Goal: Transaction & Acquisition: Purchase product/service

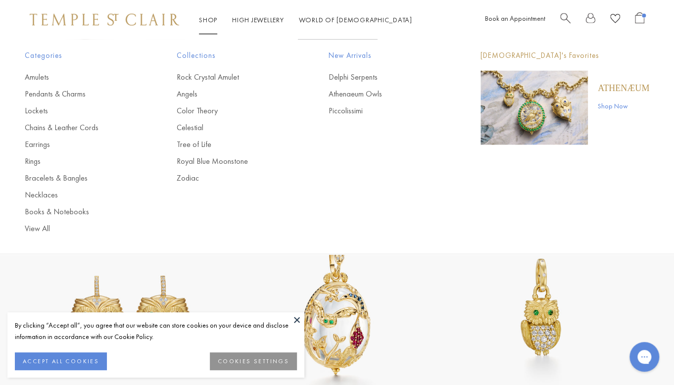
click at [106, 14] on img at bounding box center [104, 20] width 149 height 12
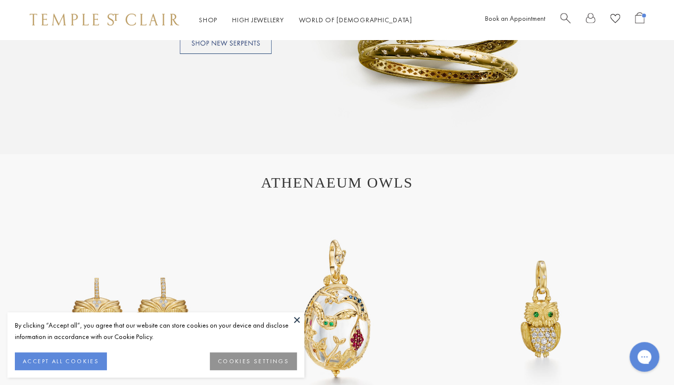
scroll to position [901, 0]
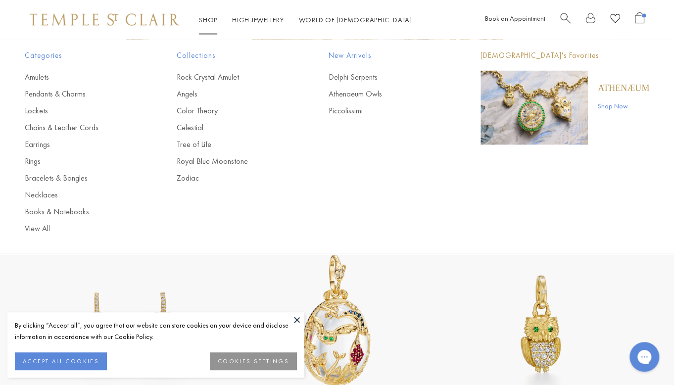
click at [210, 20] on link "Shop Shop" at bounding box center [208, 19] width 18 height 9
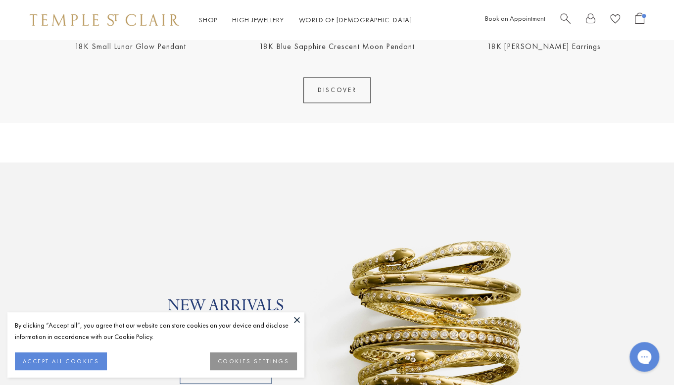
scroll to position [633, 0]
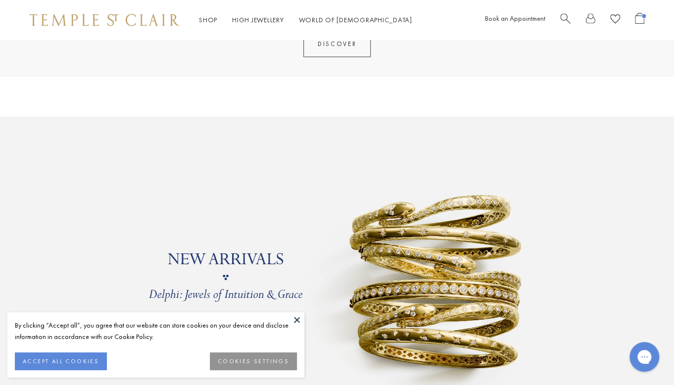
click at [337, 217] on link at bounding box center [337, 277] width 674 height 322
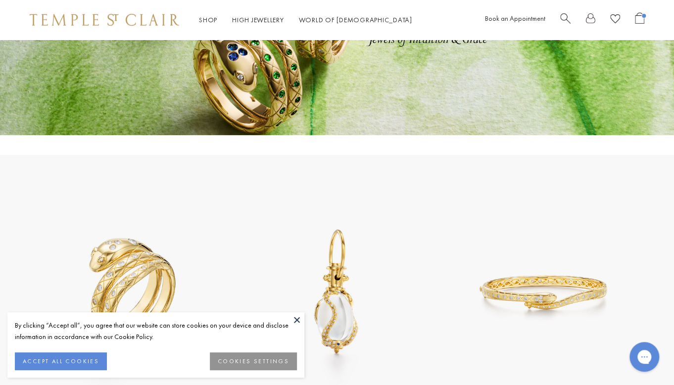
scroll to position [289, 0]
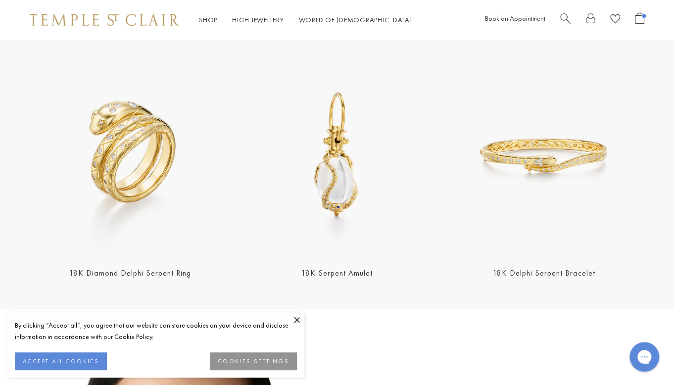
click at [184, 193] on img at bounding box center [130, 155] width 201 height 201
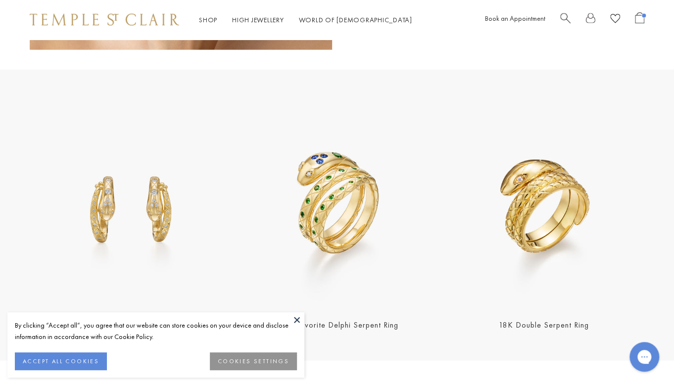
scroll to position [932, 0]
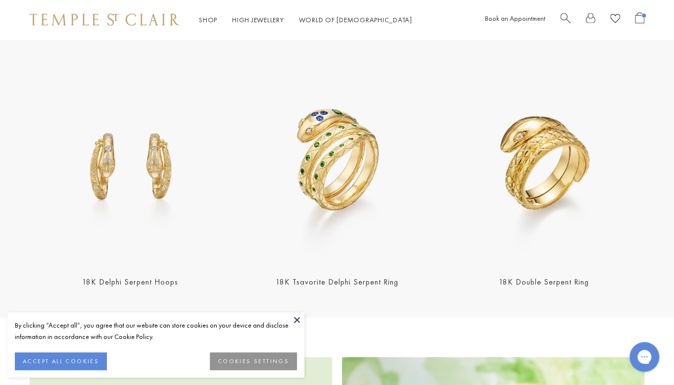
click at [354, 155] on img at bounding box center [336, 164] width 201 height 201
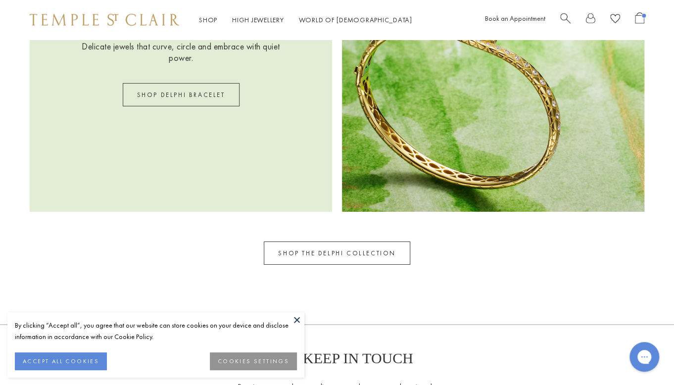
scroll to position [1378, 0]
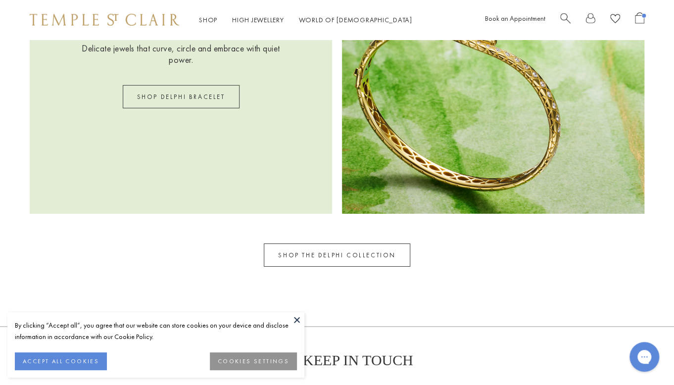
click at [368, 251] on link "SHOP THE DELPHI COLLECTION" at bounding box center [337, 254] width 146 height 23
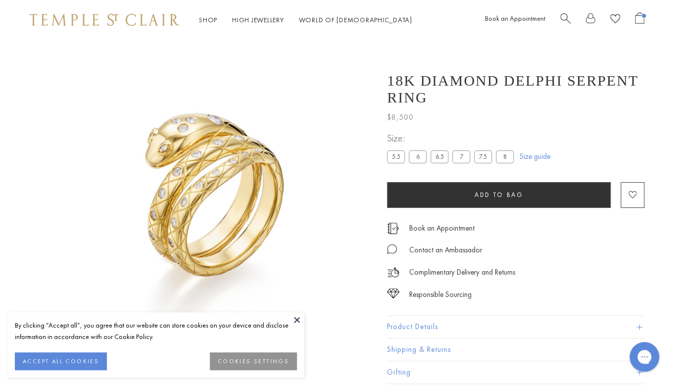
scroll to position [40, 0]
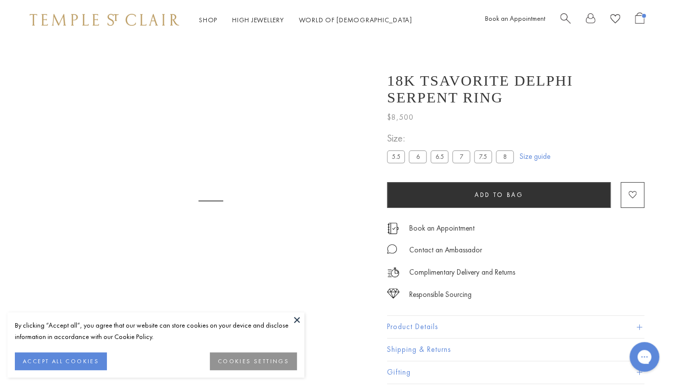
scroll to position [40, 0]
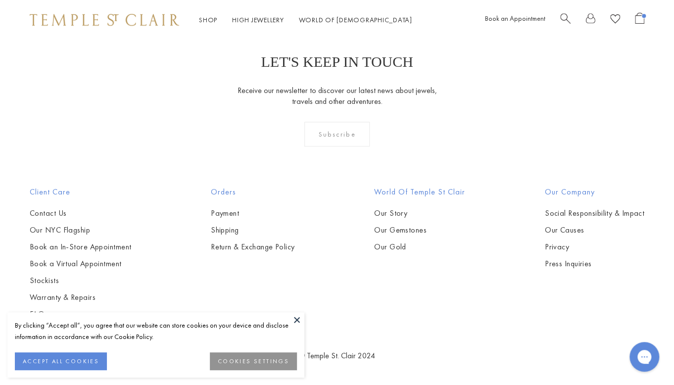
scroll to position [592, 0]
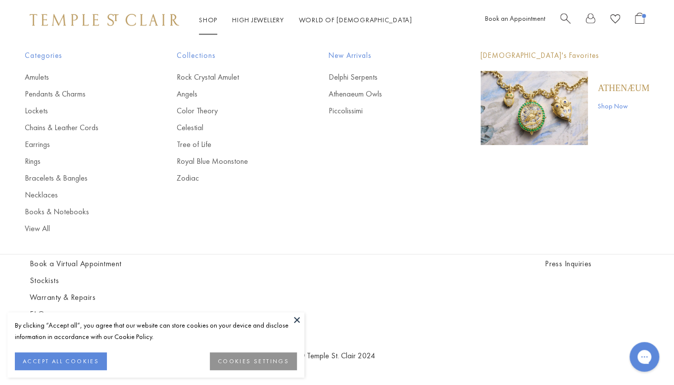
click at [163, 16] on img at bounding box center [104, 20] width 149 height 12
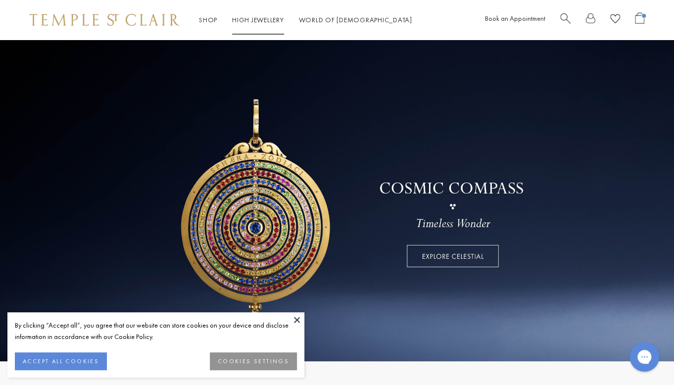
click at [270, 21] on link "High Jewellery High Jewellery" at bounding box center [258, 19] width 52 height 9
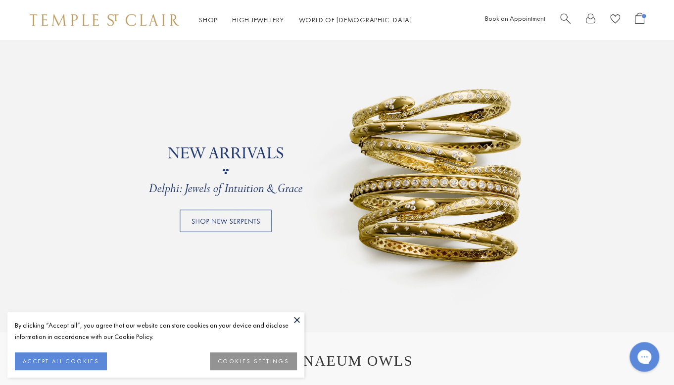
scroll to position [696, 0]
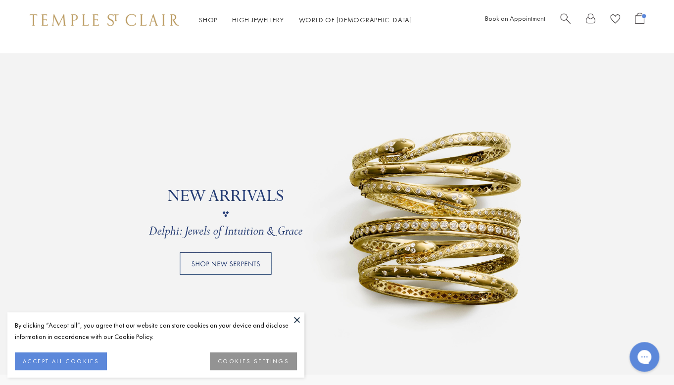
click at [463, 243] on link at bounding box center [337, 214] width 674 height 322
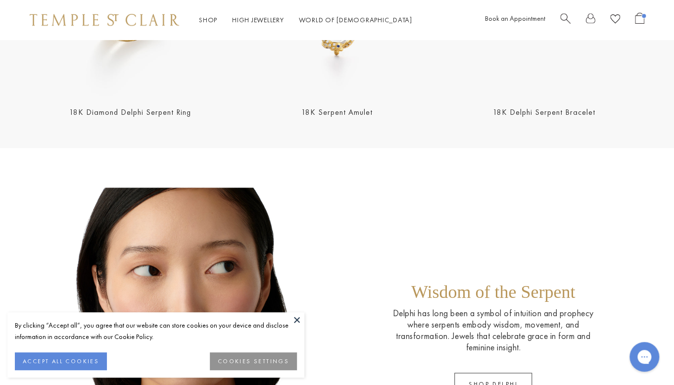
scroll to position [383, 0]
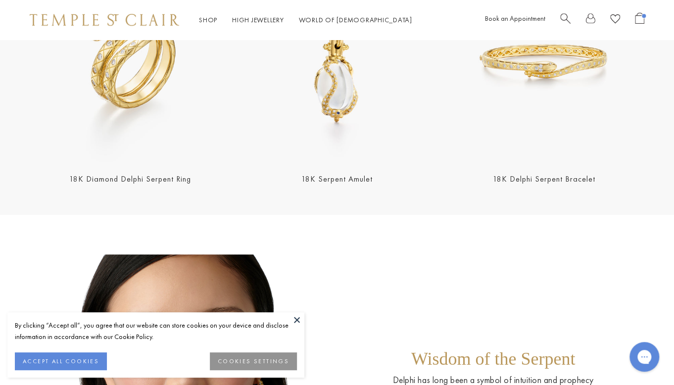
click at [350, 116] on img at bounding box center [336, 61] width 201 height 201
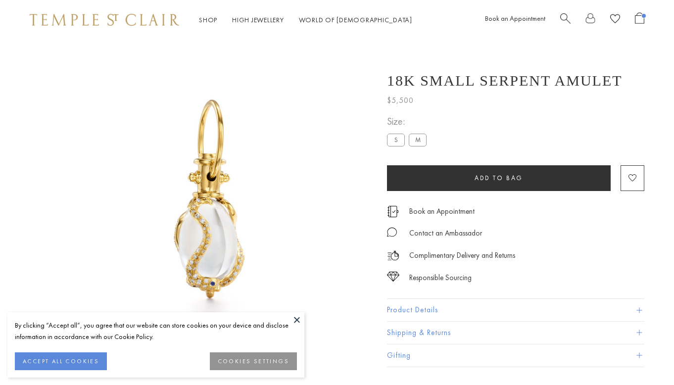
scroll to position [40, 0]
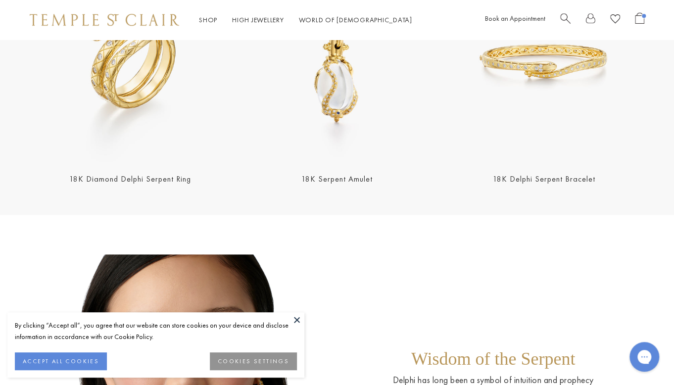
scroll to position [383, 0]
click at [564, 94] on img at bounding box center [543, 60] width 201 height 201
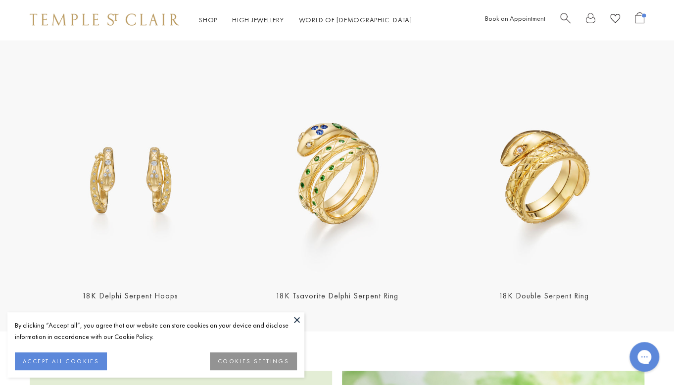
scroll to position [1001, 0]
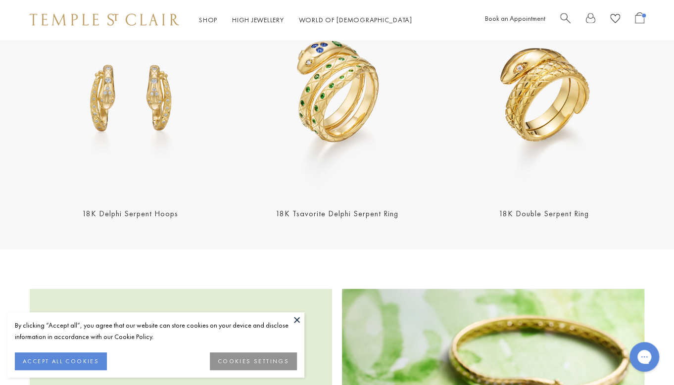
click at [513, 129] on img at bounding box center [543, 96] width 201 height 201
click at [72, 120] on img at bounding box center [130, 95] width 201 height 201
click at [136, 81] on img at bounding box center [130, 95] width 201 height 201
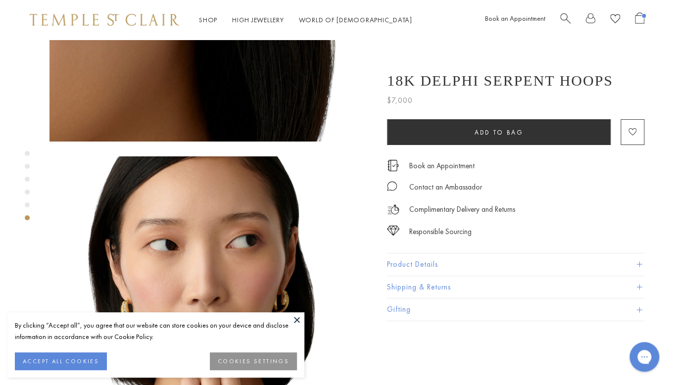
scroll to position [1561, 0]
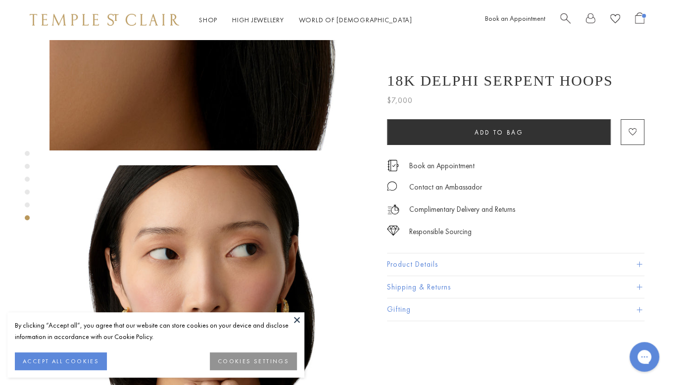
click at [560, 18] on span "Search" at bounding box center [565, 17] width 10 height 10
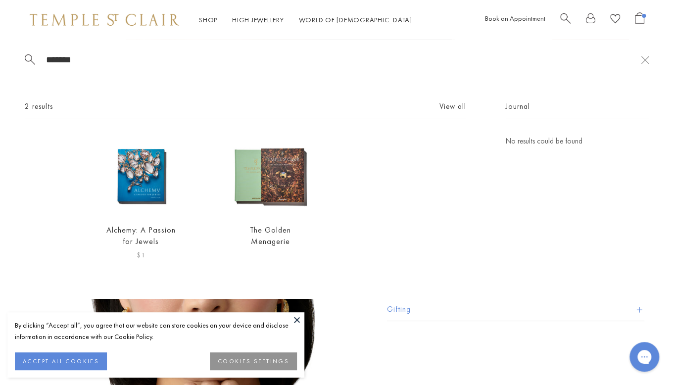
type input "*******"
click at [141, 175] on img at bounding box center [141, 175] width 80 height 80
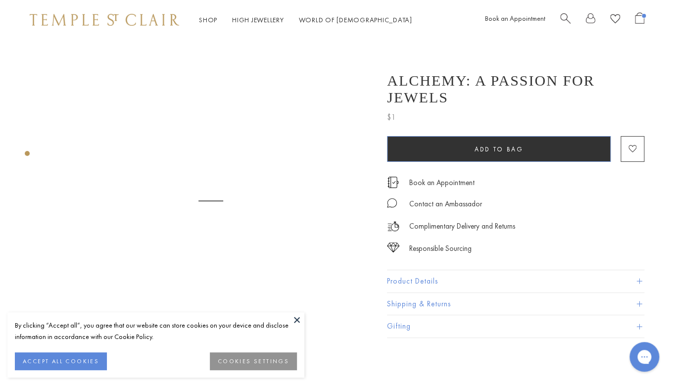
click at [429, 136] on button "Add to bag" at bounding box center [499, 149] width 224 height 26
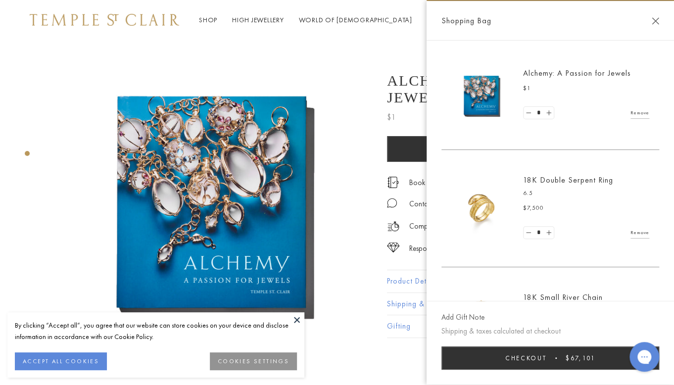
click at [639, 236] on link "Remove" at bounding box center [639, 232] width 19 height 11
click at [639, 229] on link "Remove" at bounding box center [639, 232] width 19 height 11
click at [639, 226] on link "Remove" at bounding box center [639, 222] width 19 height 11
click at [640, 229] on link "Remove" at bounding box center [639, 232] width 19 height 11
click at [523, 352] on button "Checkout $1" at bounding box center [550, 357] width 218 height 23
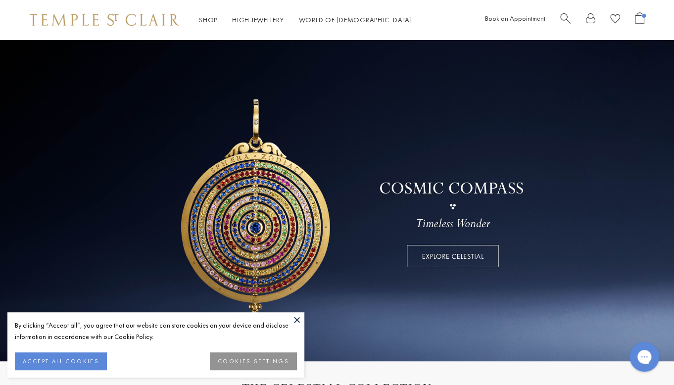
click at [296, 318] on button at bounding box center [296, 319] width 15 height 15
